Goal: Book appointment/travel/reservation

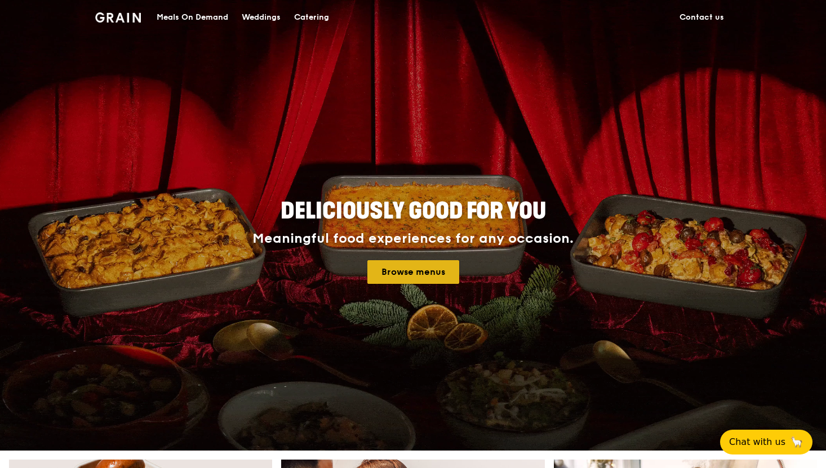
click at [420, 274] on link "Browse menus" at bounding box center [413, 272] width 92 height 24
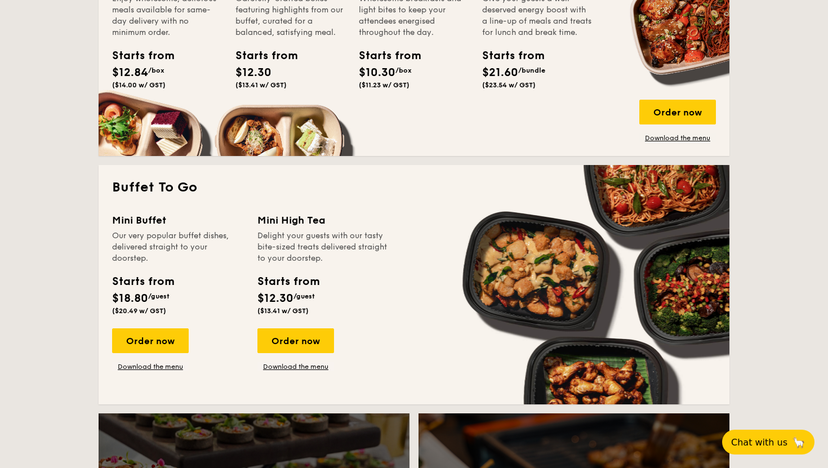
scroll to position [845, 0]
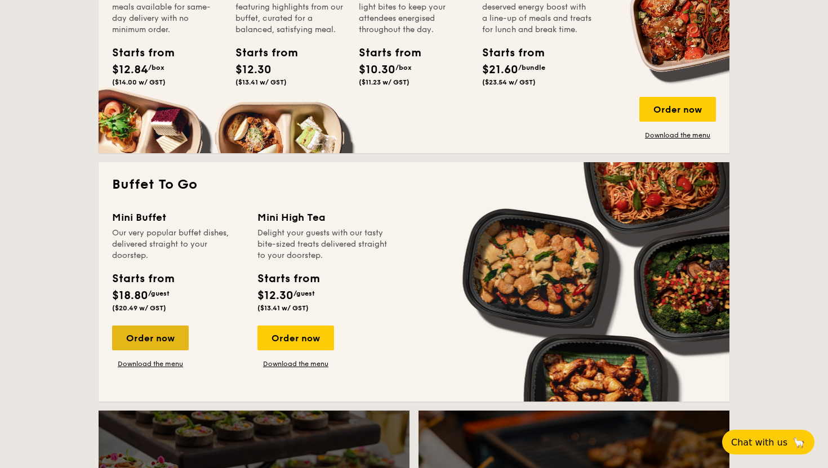
click at [162, 341] on div "Order now" at bounding box center [150, 338] width 77 height 25
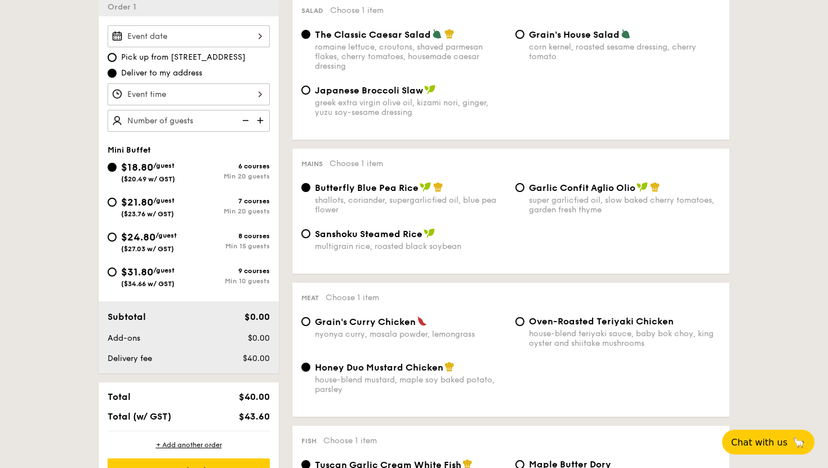
scroll to position [343, 0]
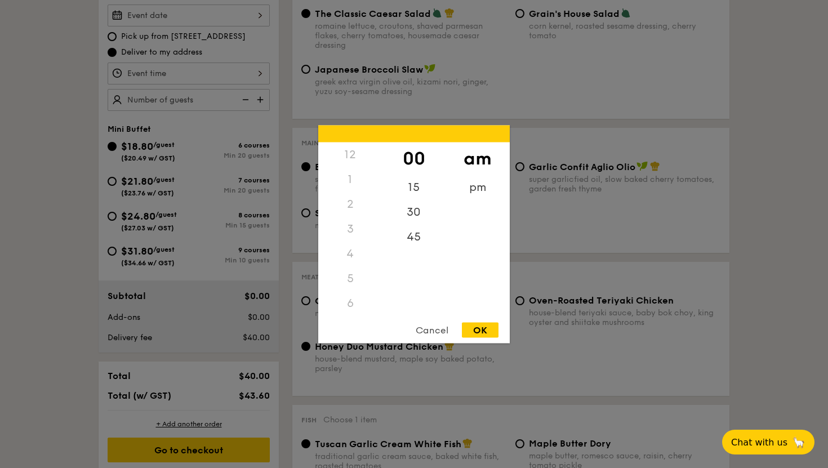
click at [171, 72] on div "12 1 2 3 4 5 6 7 8 9 10 11 00 15 30 45 am pm Cancel OK" at bounding box center [189, 74] width 162 height 22
click at [12, 25] on div at bounding box center [414, 234] width 828 height 468
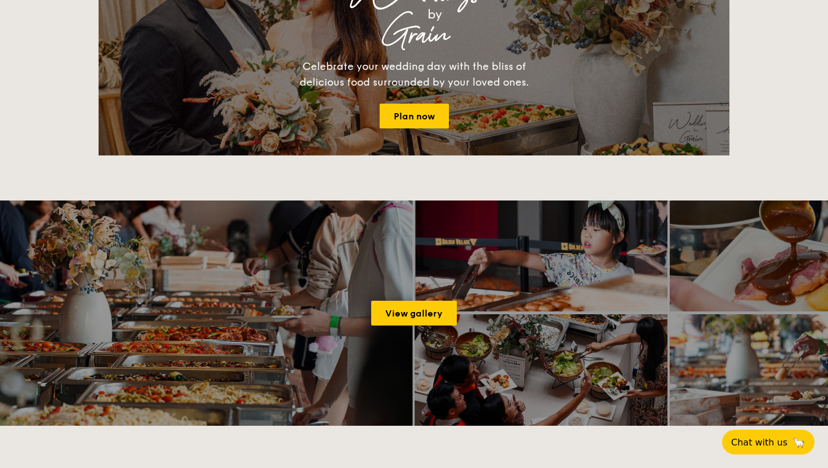
scroll to position [2077, 0]
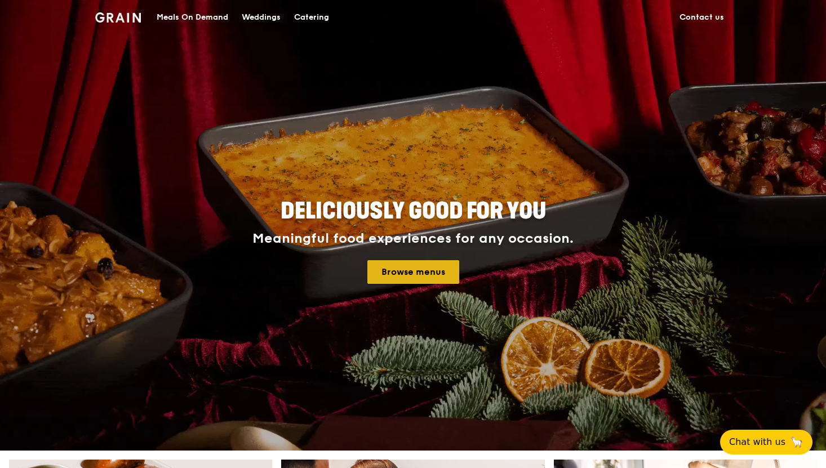
click at [400, 277] on link "Browse menus" at bounding box center [413, 272] width 92 height 24
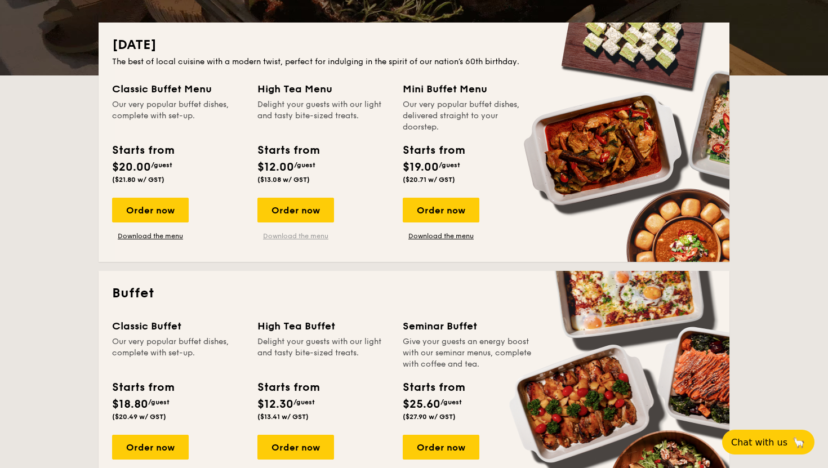
scroll to position [241, 0]
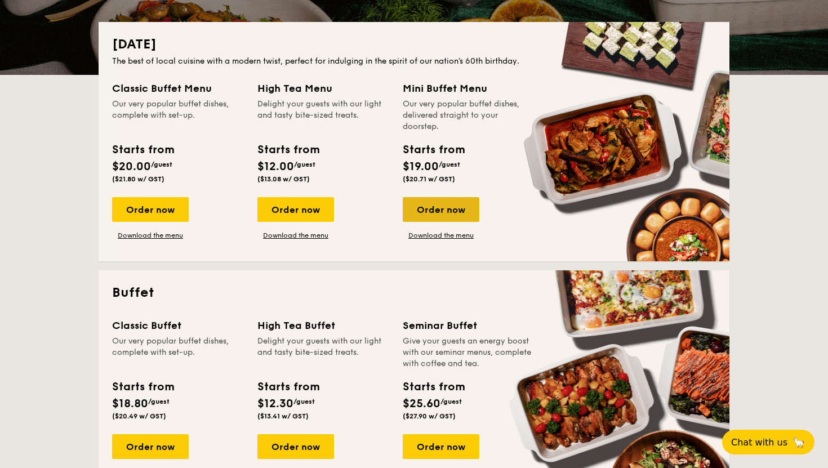
click at [433, 211] on div "Order now" at bounding box center [441, 209] width 77 height 25
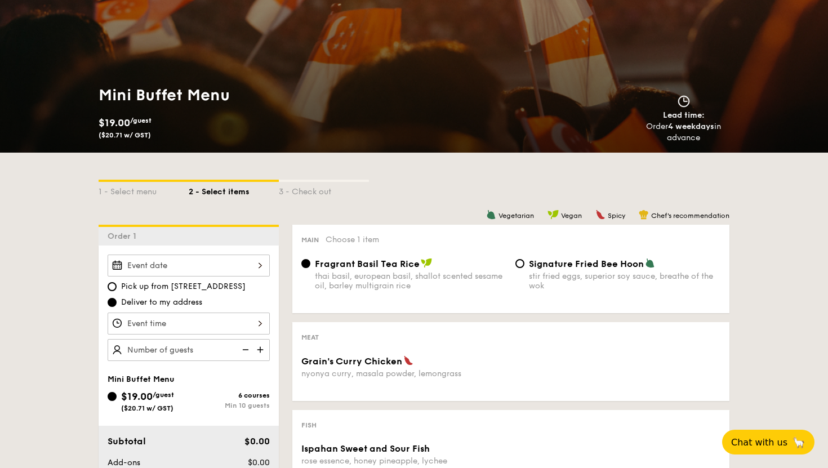
scroll to position [113, 0]
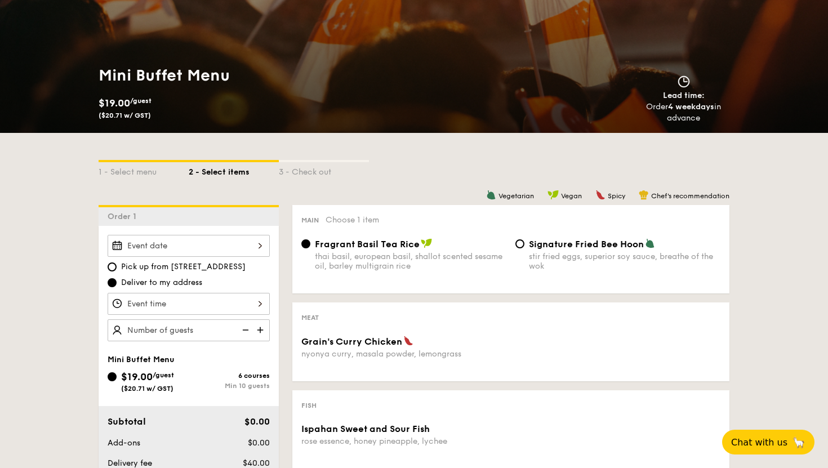
click at [188, 301] on div at bounding box center [189, 304] width 162 height 22
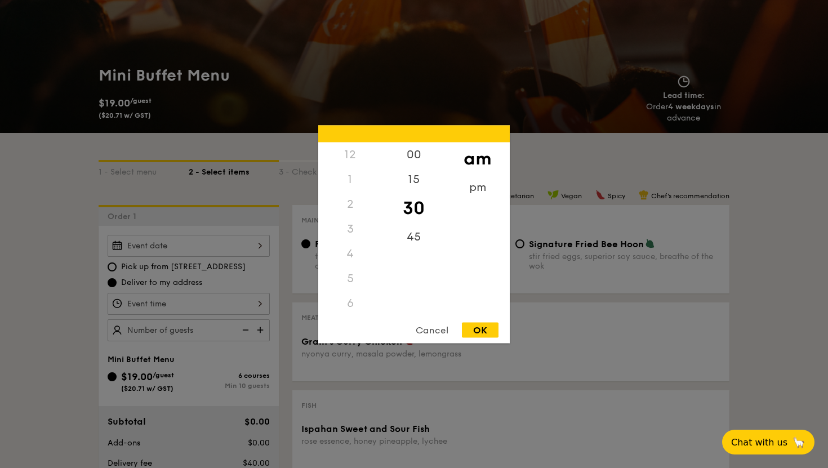
scroll to position [133, 0]
click at [144, 251] on div at bounding box center [414, 234] width 828 height 468
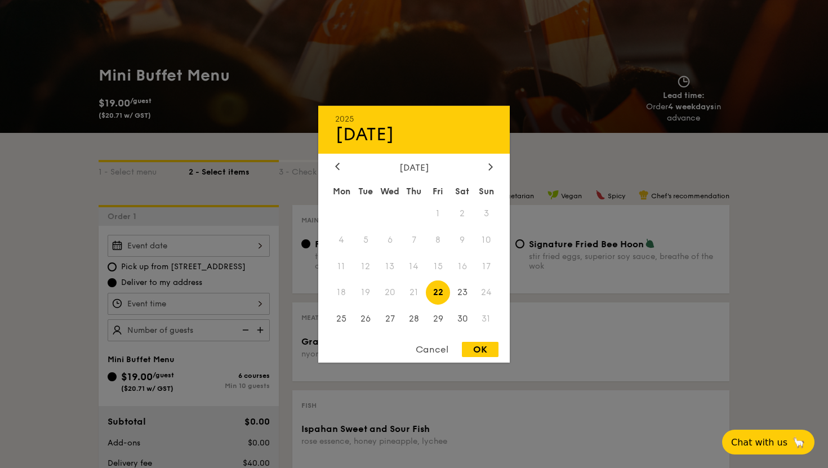
click at [144, 251] on div "2025 Aug 22 August 2025 Mon Tue Wed Thu Fri Sat Sun 1 2 3 4 5 6 7 8 9 10 11 12 …" at bounding box center [189, 246] width 162 height 22
click at [413, 297] on span "21" at bounding box center [414, 293] width 24 height 24
click at [412, 291] on span "21" at bounding box center [414, 293] width 24 height 24
